Goal: Information Seeking & Learning: Find specific fact

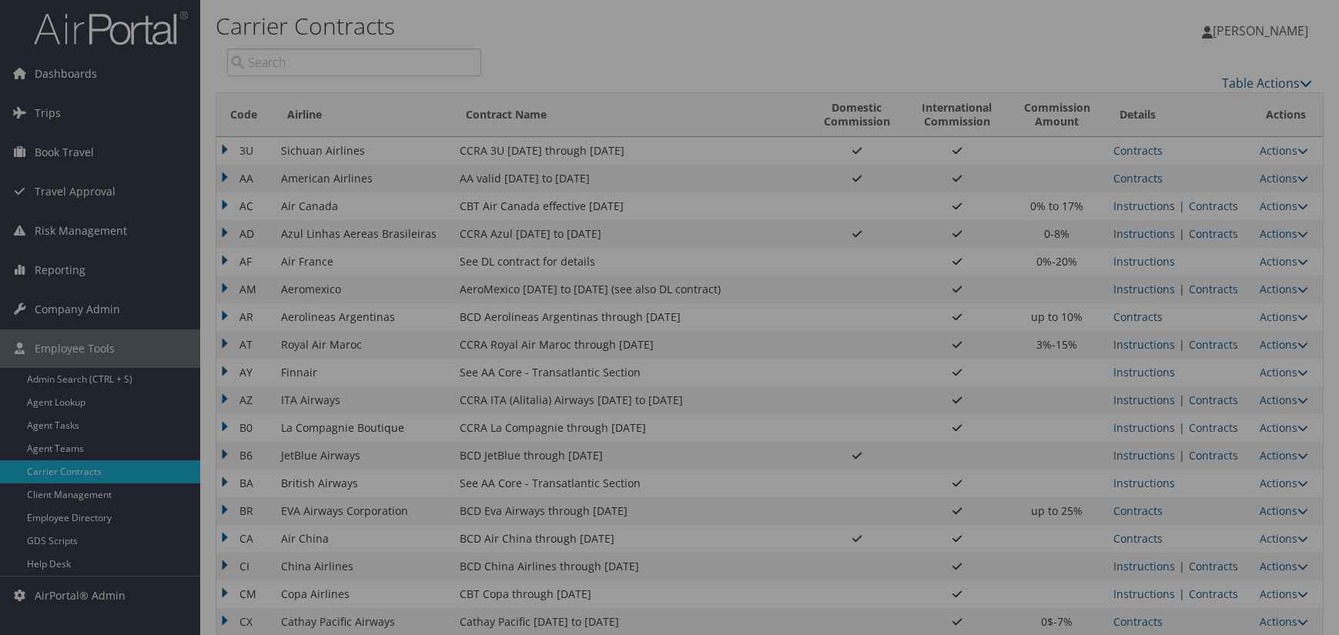
scroll to position [1167, 0]
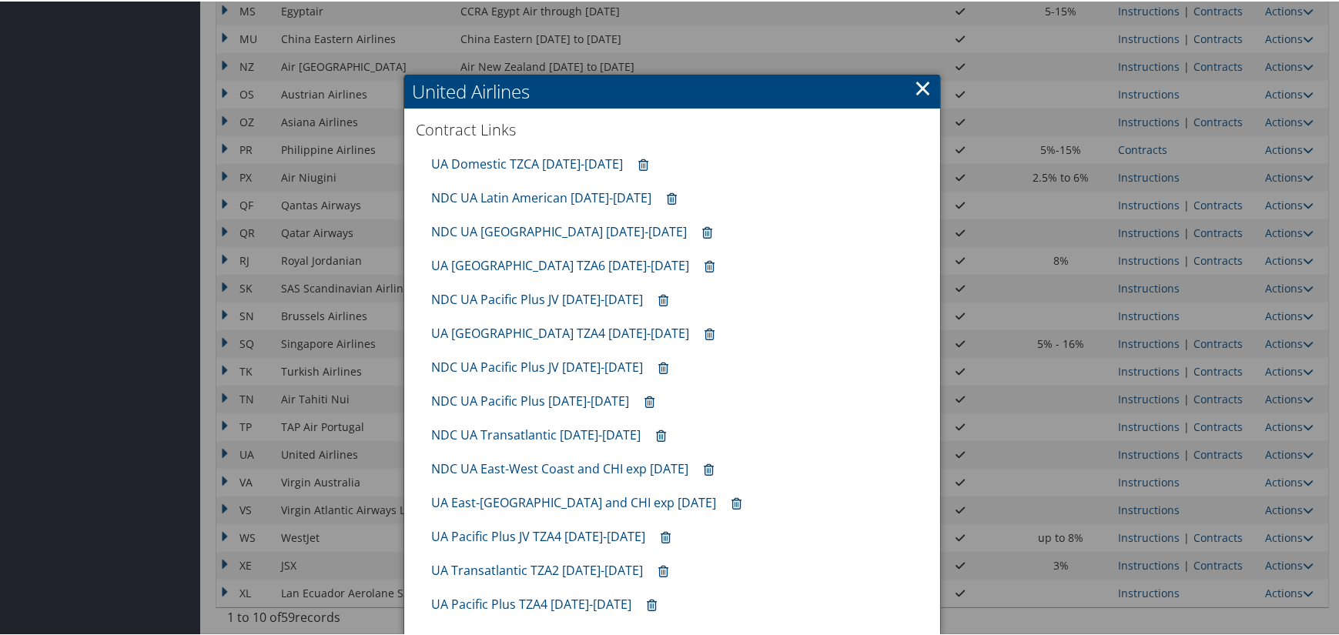
click at [914, 78] on link "×" at bounding box center [923, 86] width 18 height 31
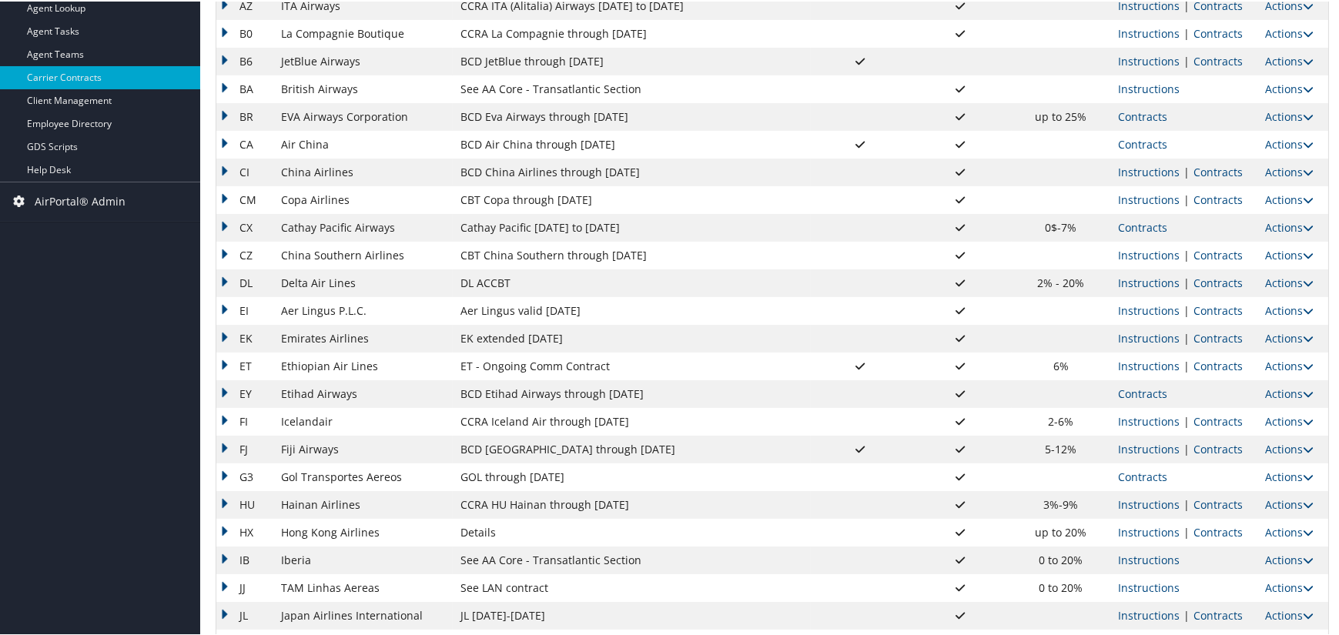
scroll to position [162, 0]
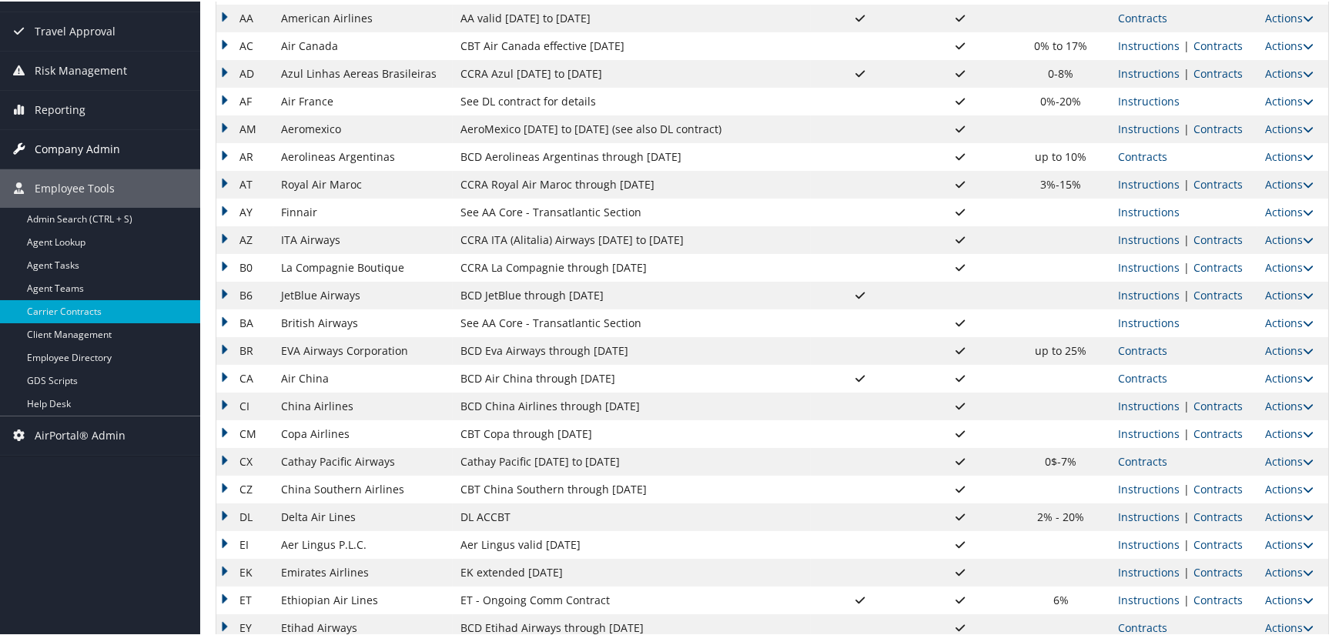
click at [92, 145] on span "Company Admin" at bounding box center [77, 148] width 85 height 39
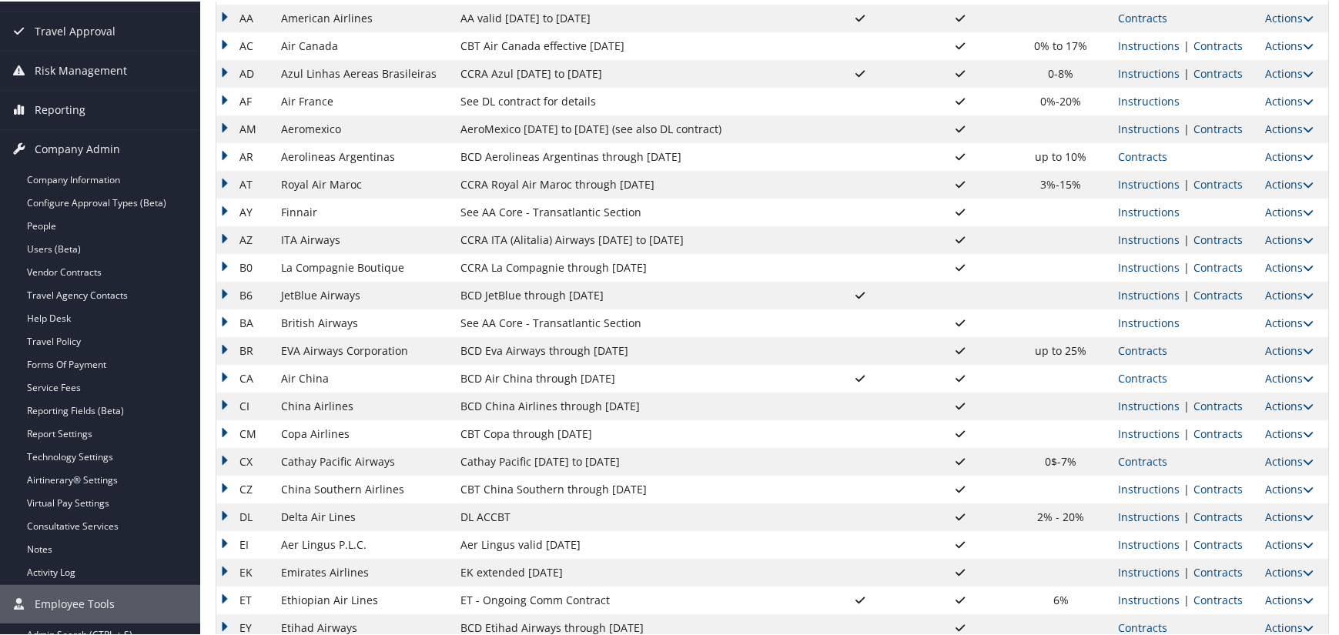
scroll to position [8, 0]
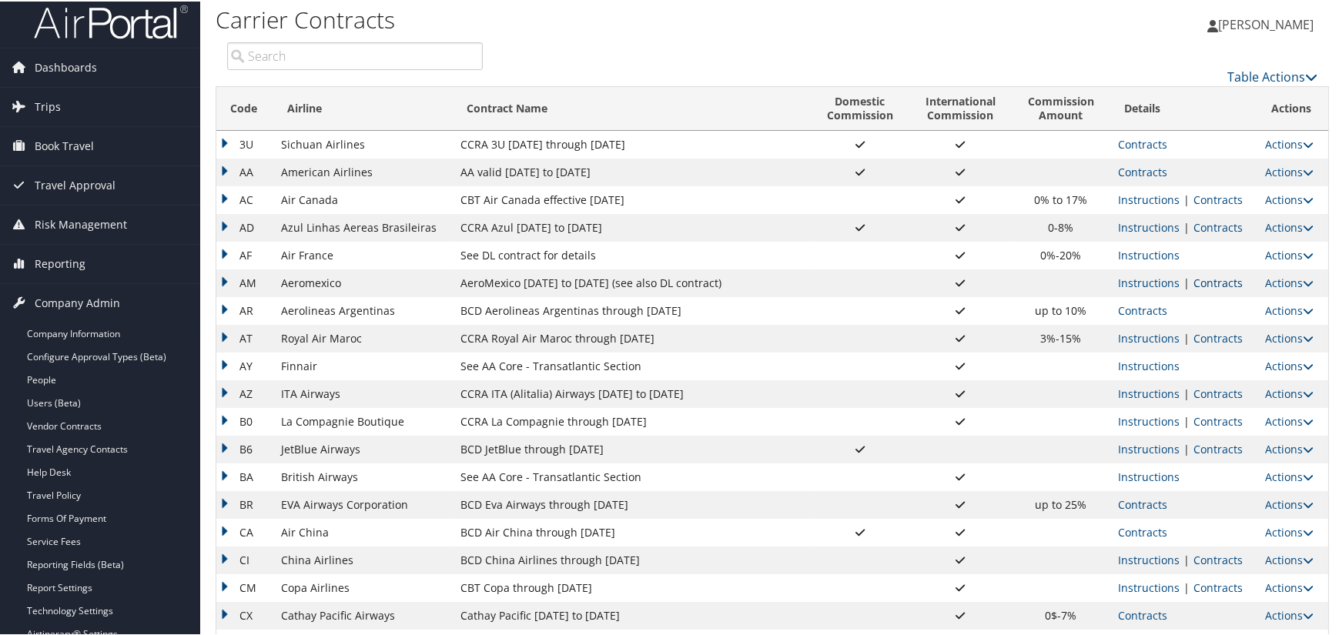
click at [1209, 277] on link "Contracts" at bounding box center [1218, 281] width 49 height 15
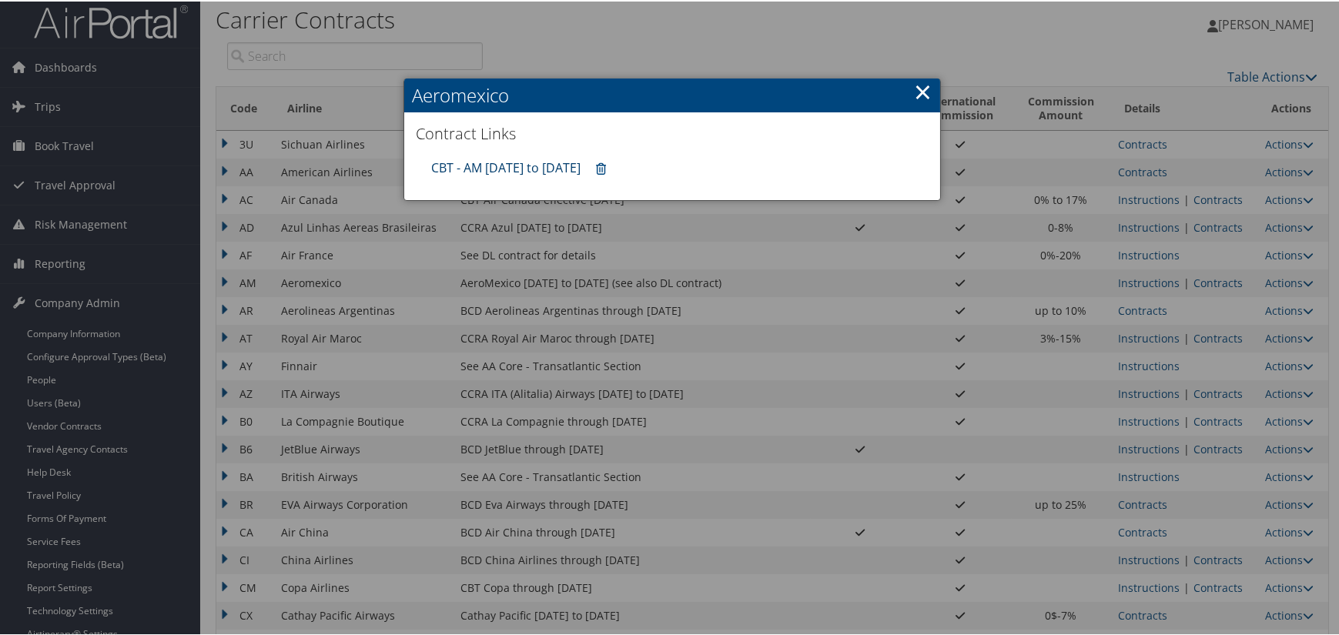
click at [518, 163] on link "CBT - AM [DATE] to [DATE]" at bounding box center [505, 166] width 149 height 17
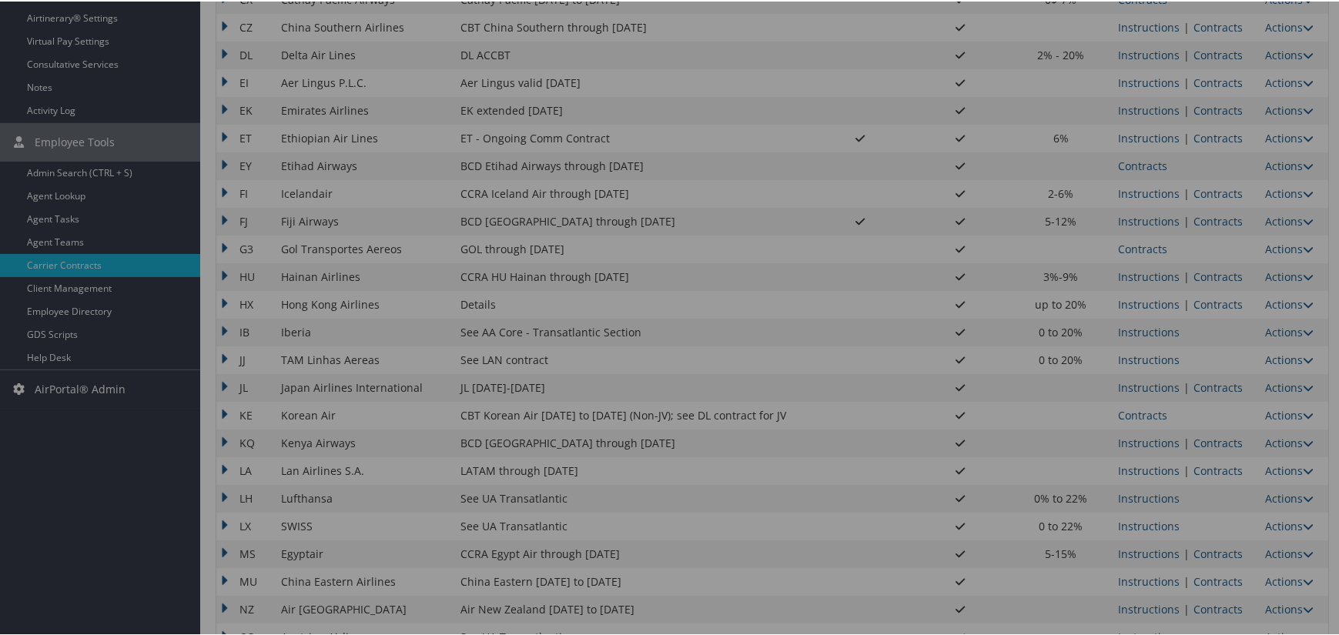
scroll to position [1163, 0]
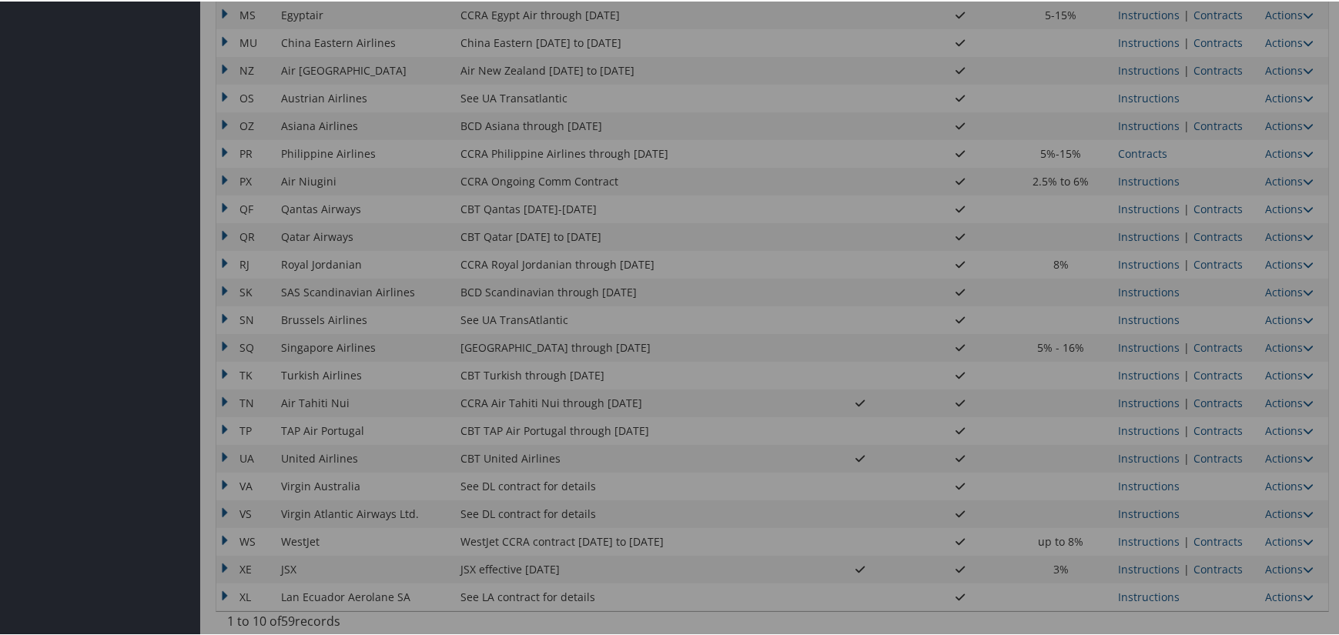
click at [1212, 454] on div at bounding box center [672, 317] width 1345 height 635
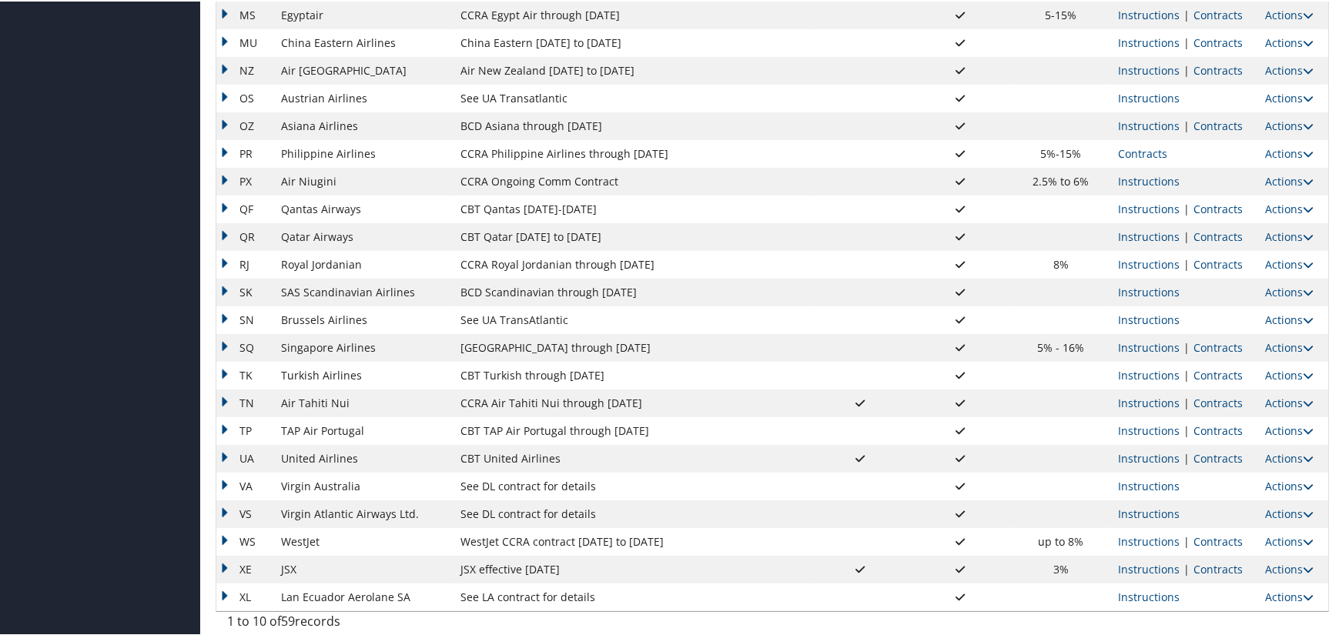
click at [1212, 454] on link "Contracts" at bounding box center [1218, 457] width 49 height 15
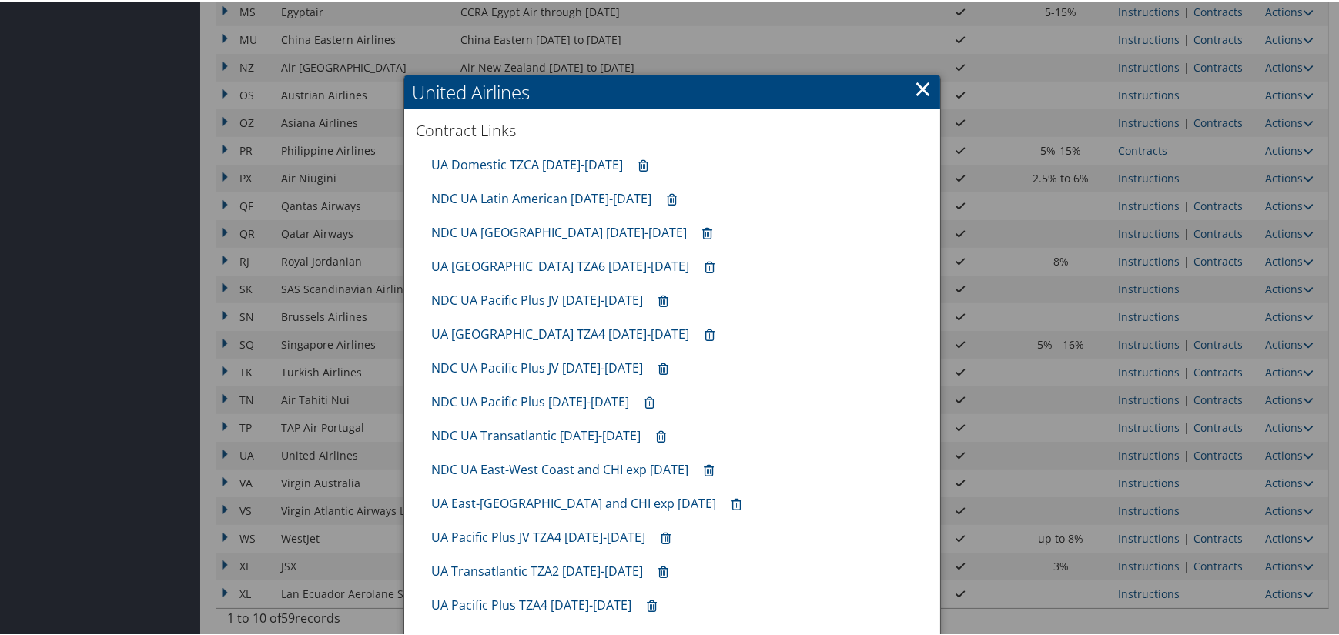
scroll to position [1167, 0]
click at [562, 570] on link "UA Transatlantic TZA2 [DATE]-[DATE]" at bounding box center [537, 569] width 212 height 17
click at [531, 161] on link "UA Domestic TZCA [DATE]-[DATE]" at bounding box center [527, 162] width 192 height 17
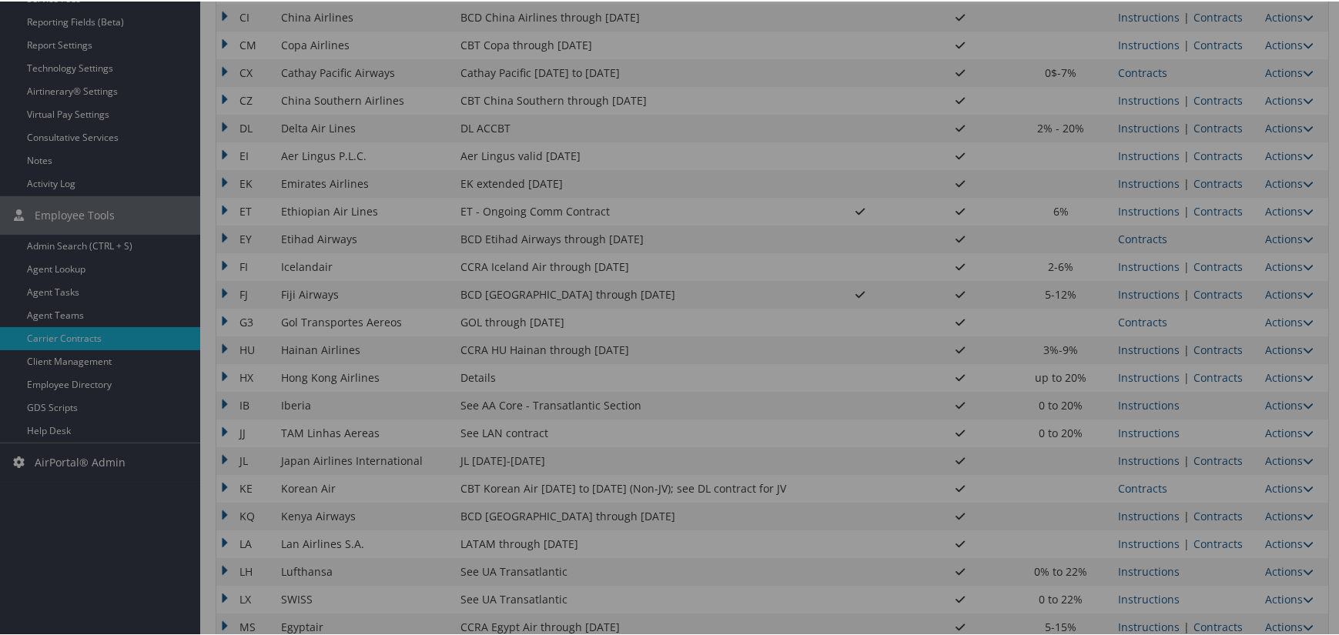
scroll to position [89, 0]
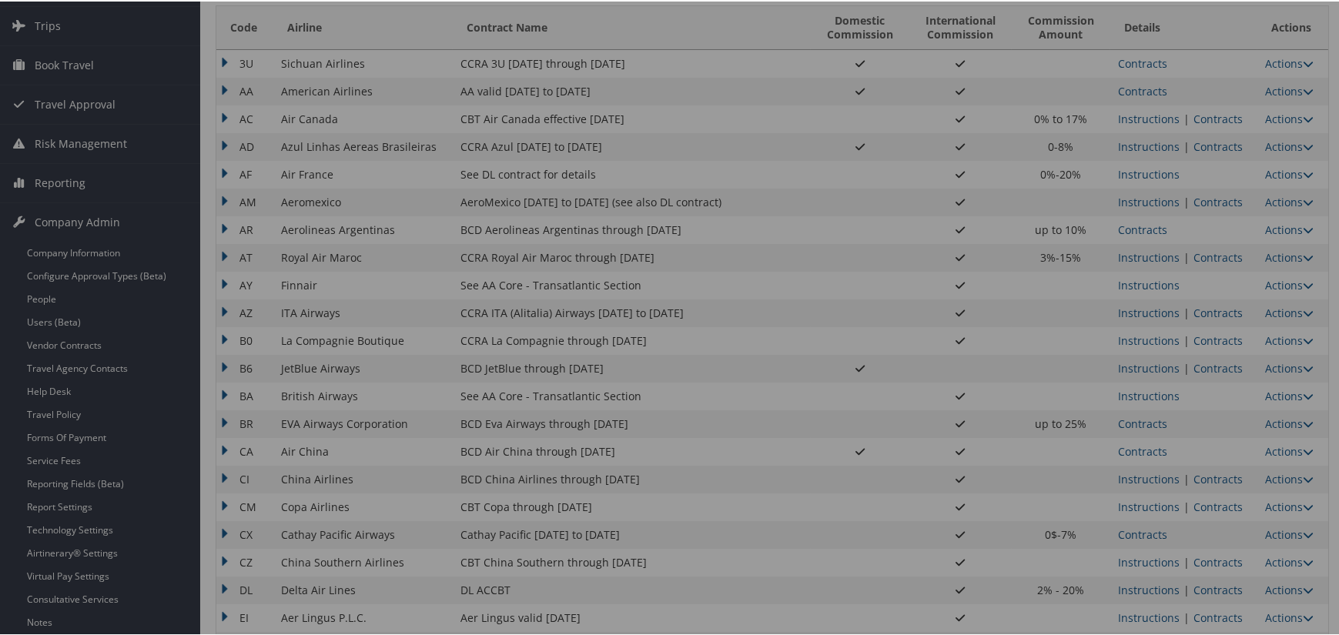
click at [1145, 281] on div at bounding box center [672, 317] width 1345 height 635
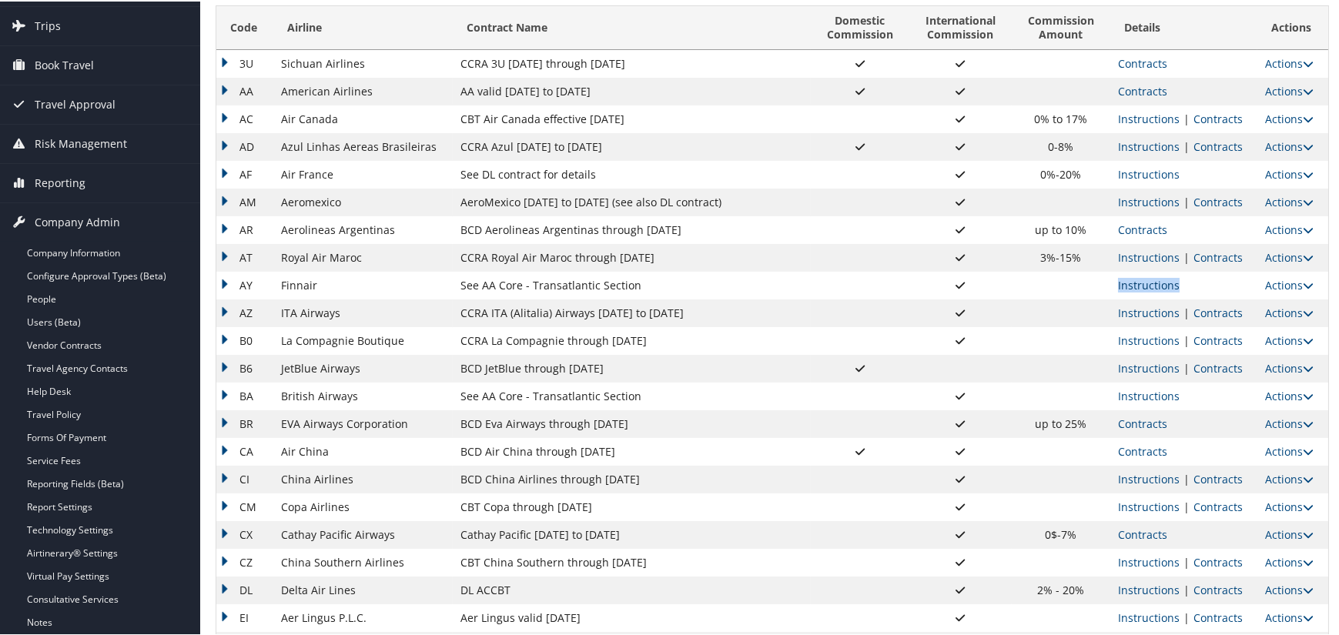
click at [1145, 281] on link "Instructions" at bounding box center [1149, 284] width 62 height 15
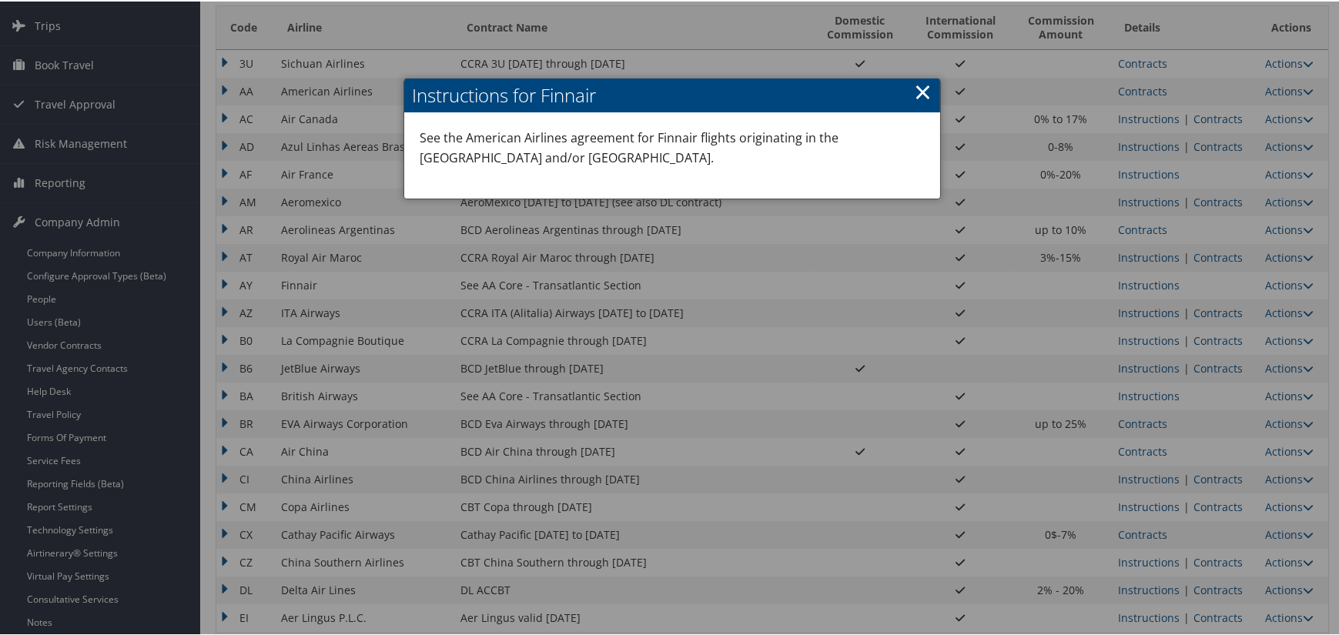
click at [909, 91] on h2 "Instructions for Finnair" at bounding box center [672, 94] width 536 height 34
click at [916, 89] on link "×" at bounding box center [923, 90] width 18 height 31
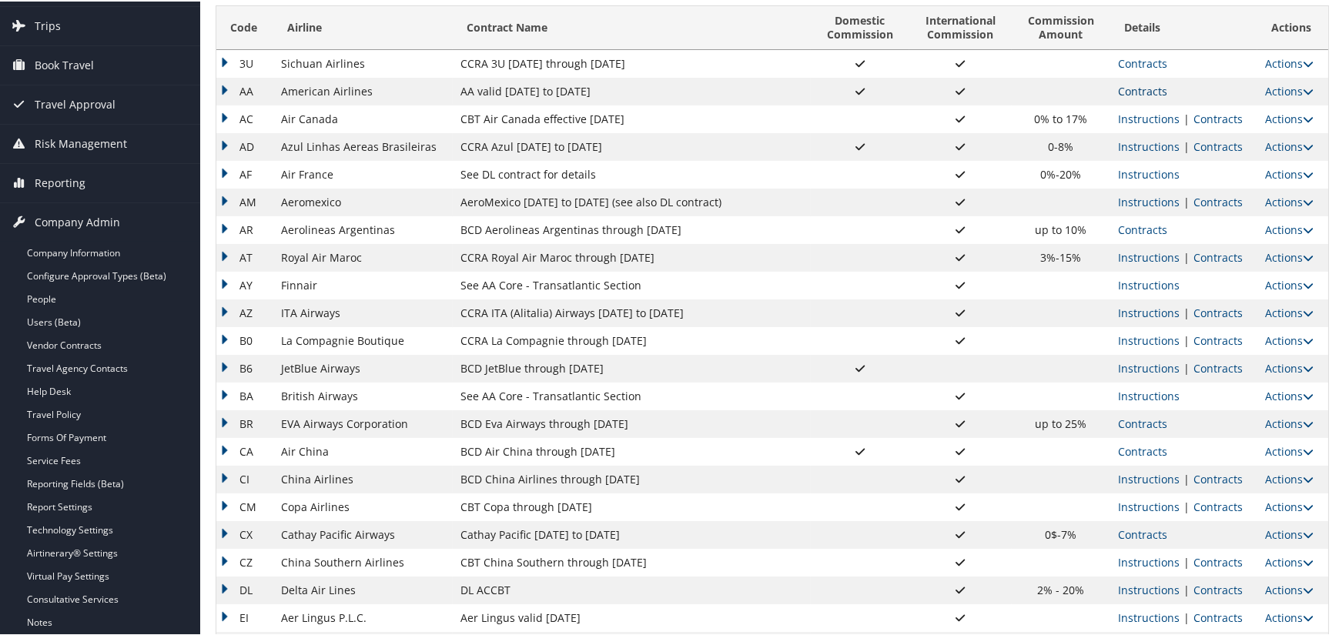
click at [1138, 89] on link "Contracts" at bounding box center [1142, 89] width 49 height 15
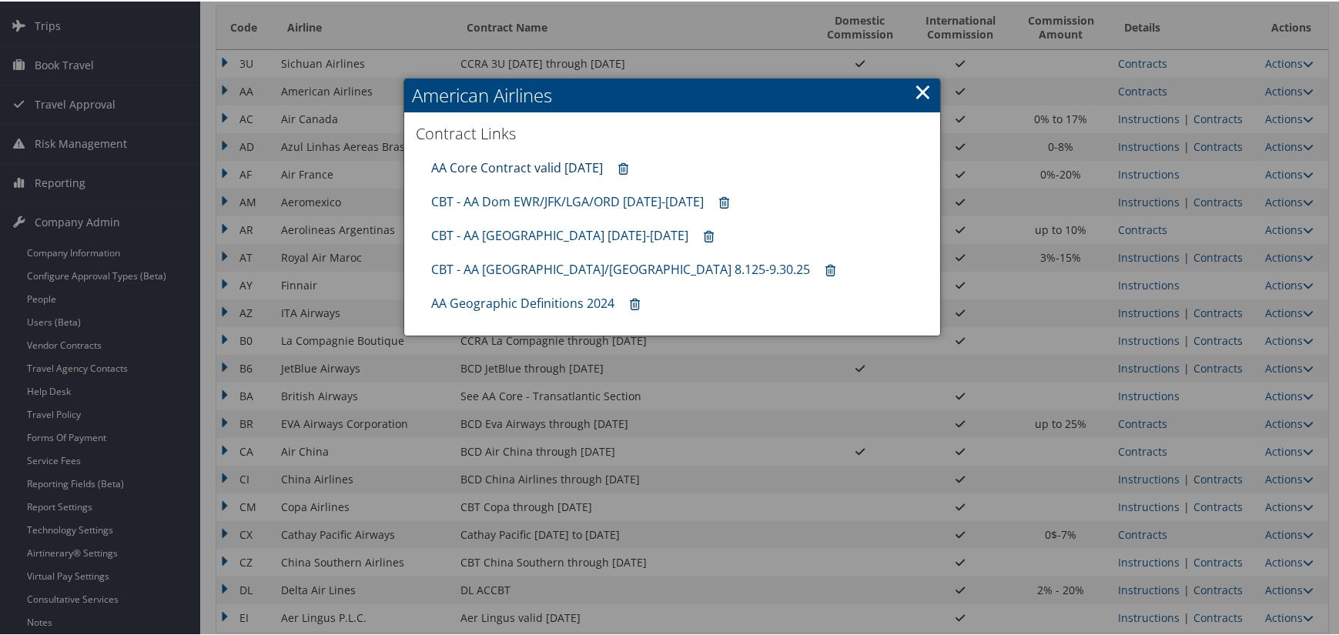
click at [541, 163] on link "AA Core Contract valid [DATE]" at bounding box center [517, 166] width 172 height 17
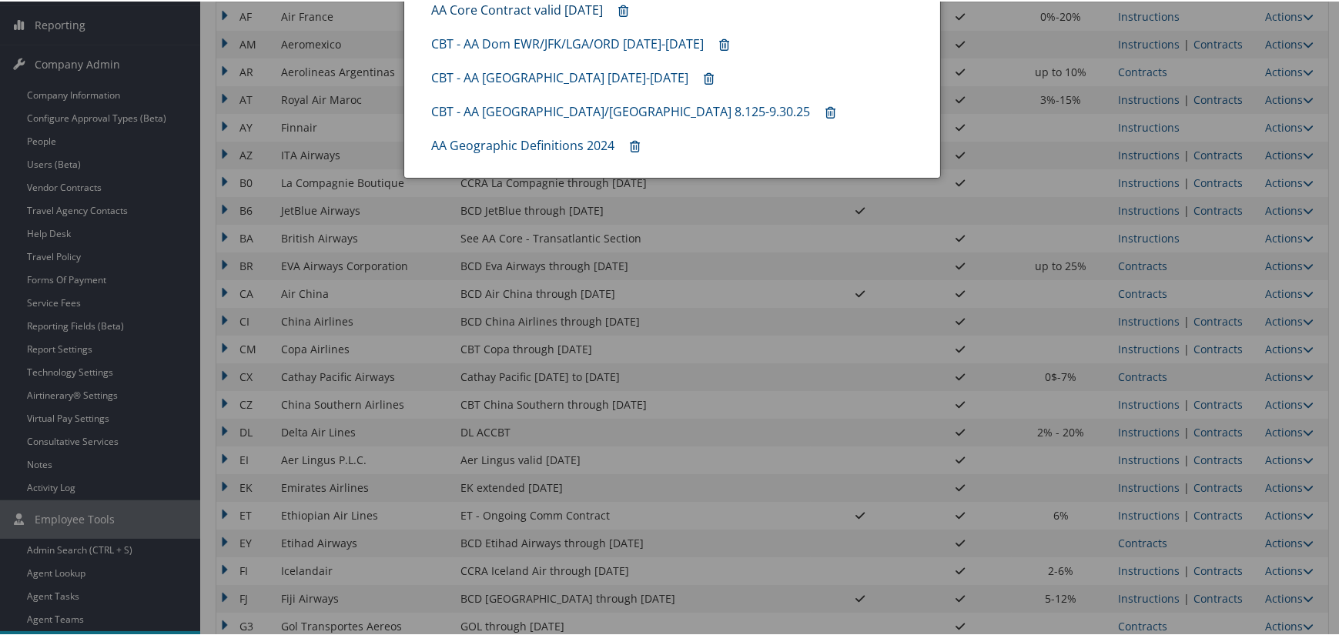
scroll to position [474, 0]
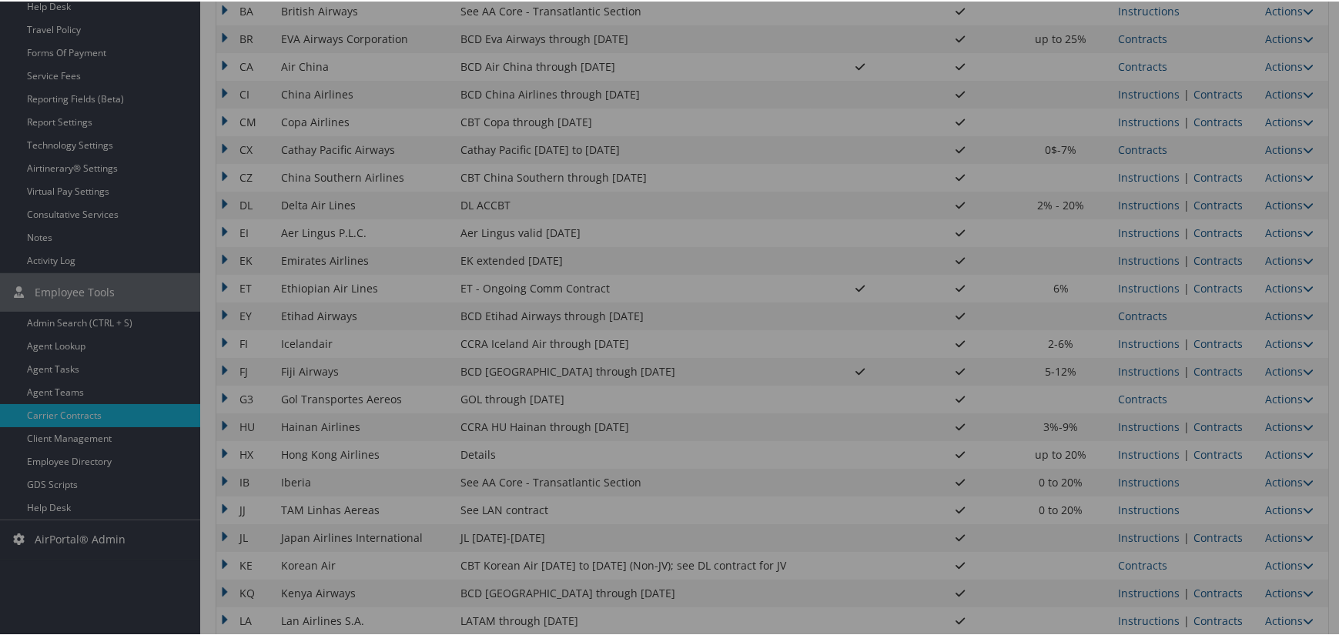
click at [52, 508] on div at bounding box center [672, 317] width 1345 height 635
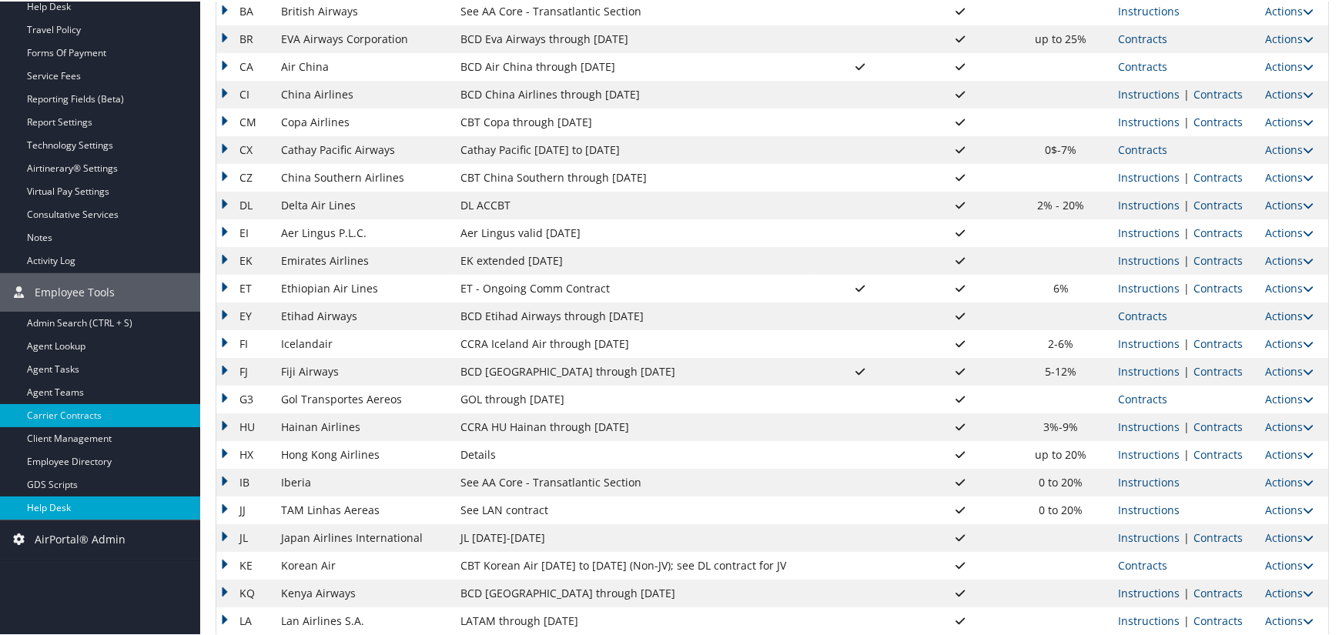
click at [45, 498] on link "Help Desk" at bounding box center [100, 506] width 200 height 23
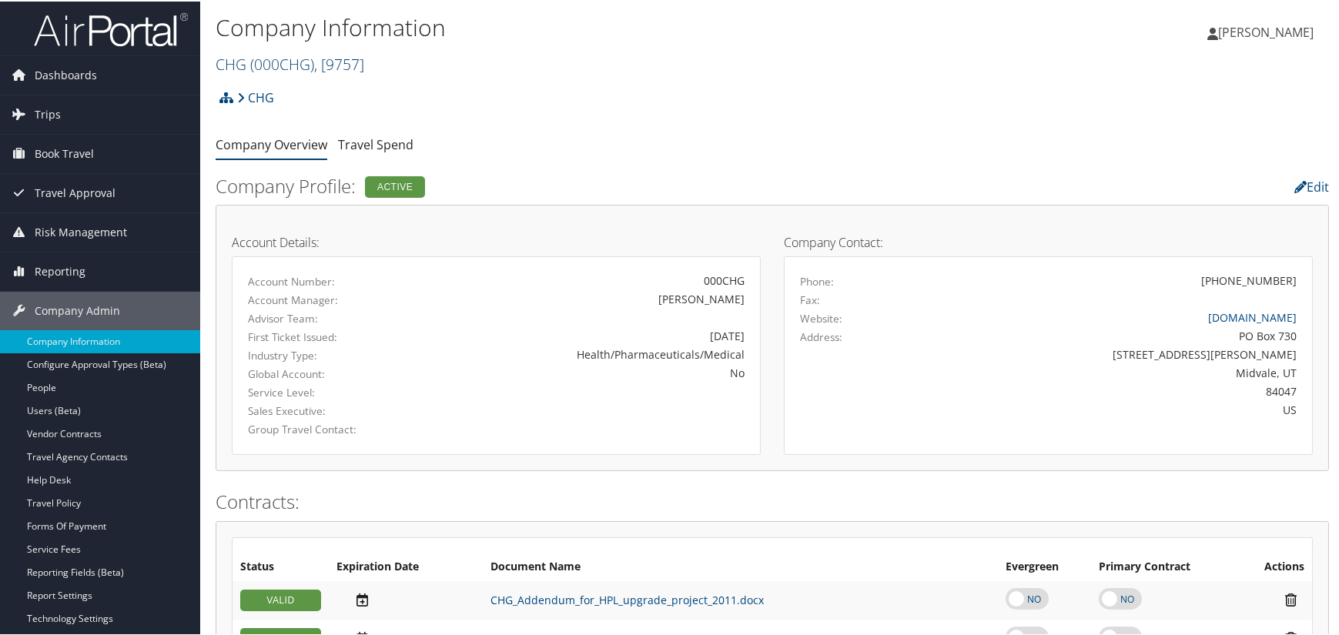
click at [328, 58] on span ", [ 9757 ]" at bounding box center [339, 62] width 50 height 21
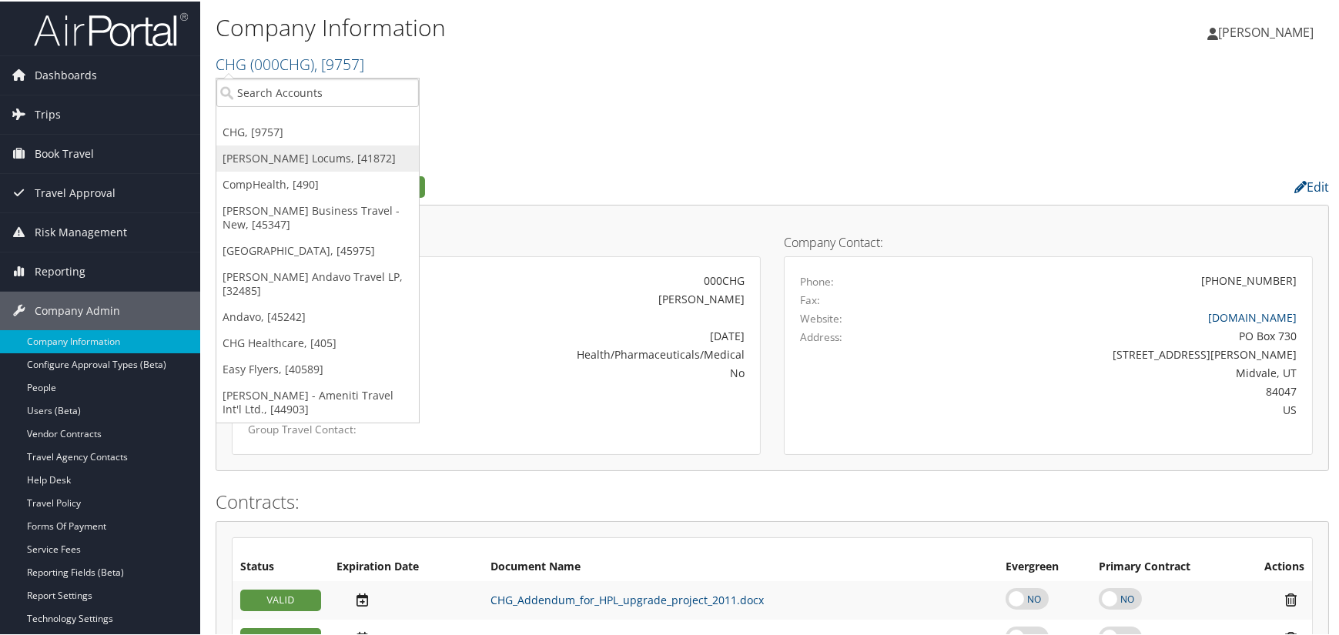
click at [296, 164] on link "[PERSON_NAME] Locums, [41872]" at bounding box center [317, 157] width 203 height 26
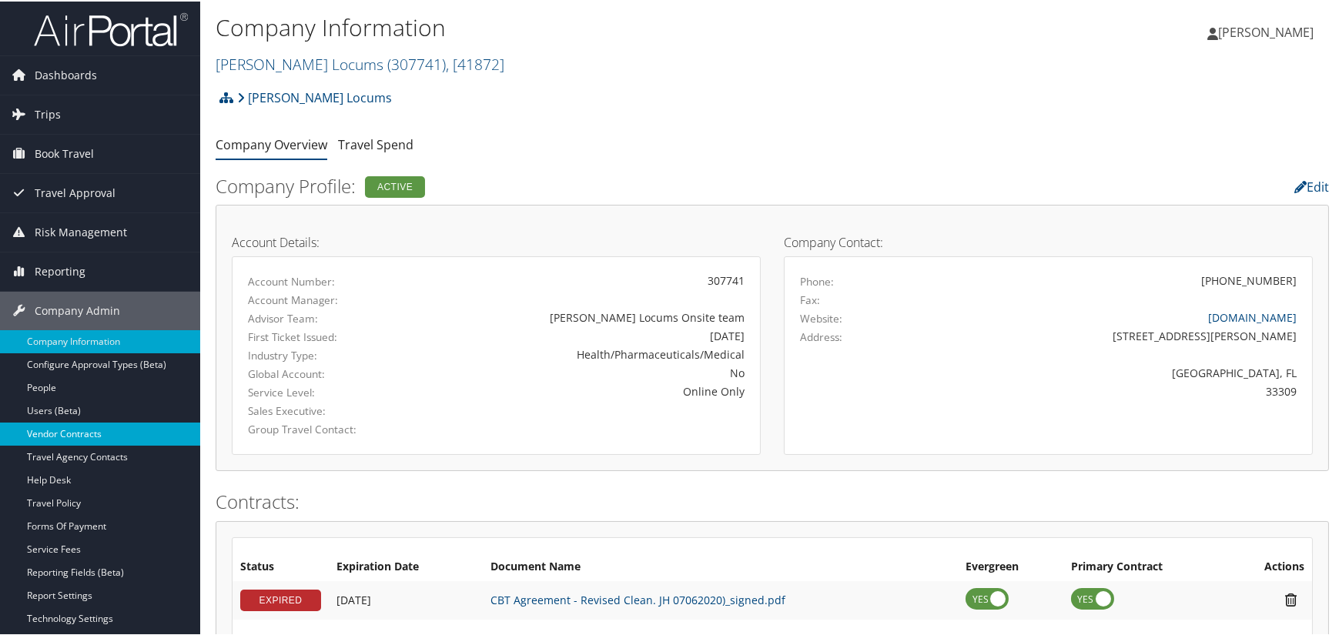
click at [77, 436] on link "Vendor Contracts" at bounding box center [100, 432] width 200 height 23
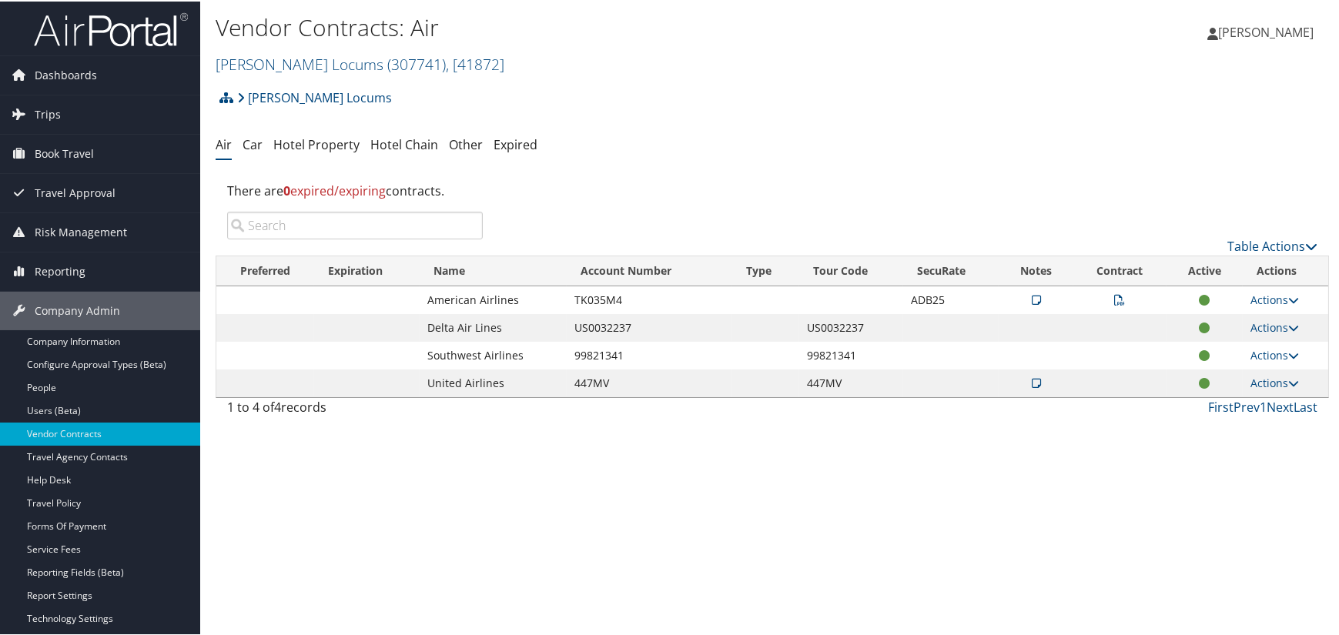
click at [601, 296] on td "TK035M4" at bounding box center [650, 299] width 166 height 28
copy td "TK035M4"
